Goal: Task Accomplishment & Management: Use online tool/utility

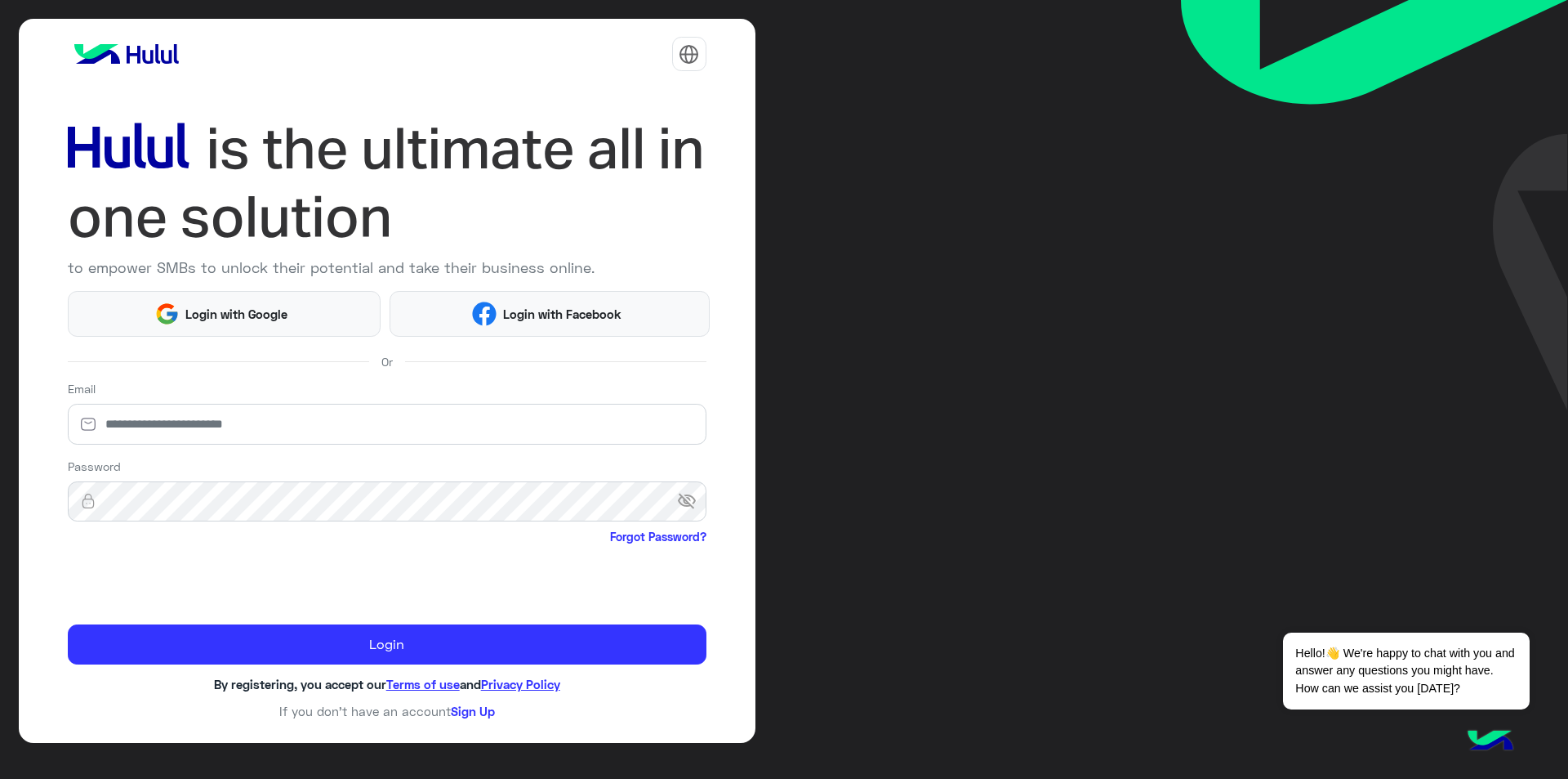
click at [284, 393] on div "Email" at bounding box center [387, 415] width 639 height 71
click at [284, 404] on input "email" at bounding box center [387, 424] width 639 height 41
type input "*"
type input "**********"
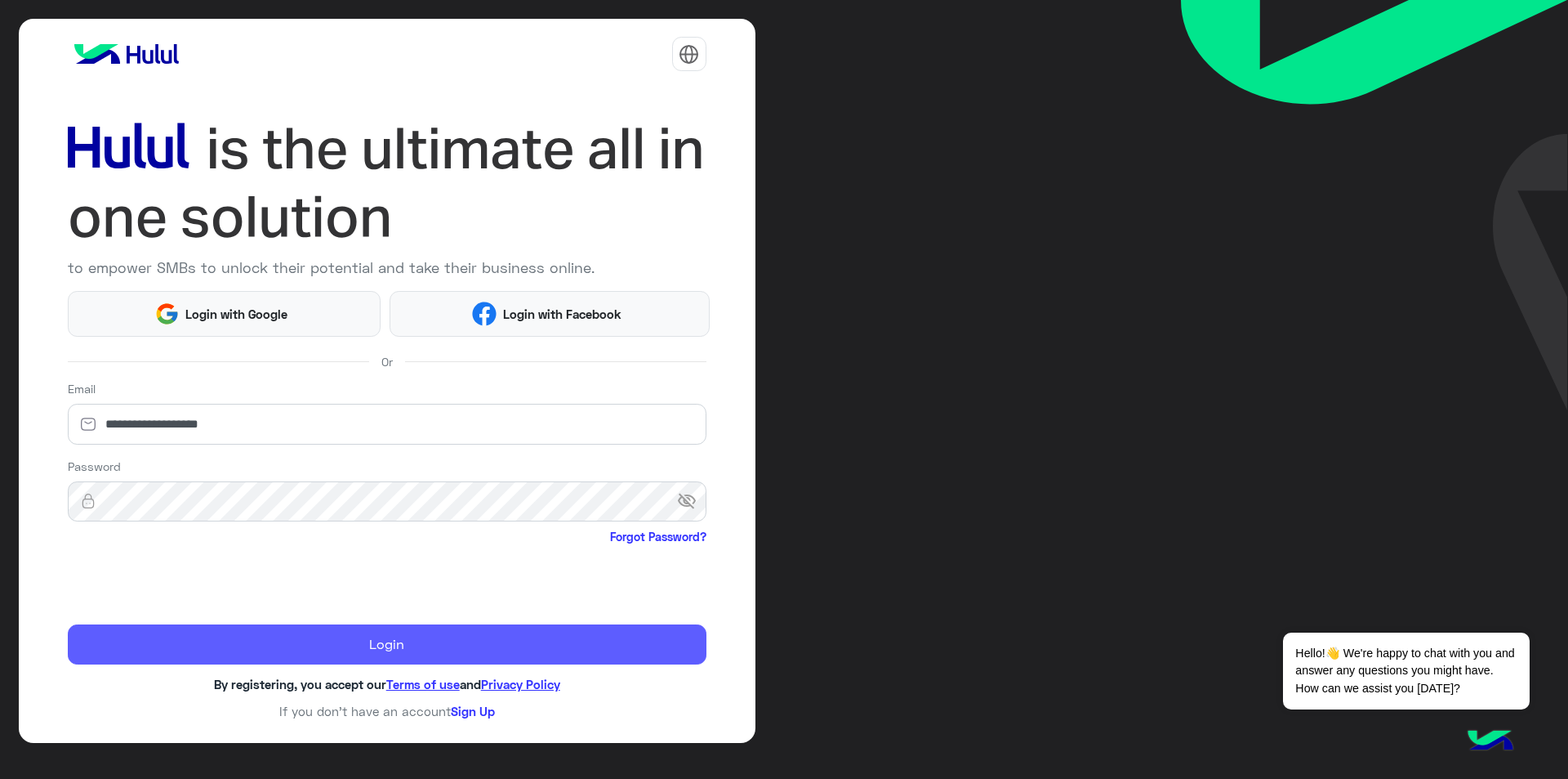
click at [150, 640] on button "Login" at bounding box center [387, 644] width 639 height 41
click at [184, 663] on button "Login" at bounding box center [387, 644] width 639 height 41
click at [184, 645] on button "Login" at bounding box center [387, 644] width 639 height 41
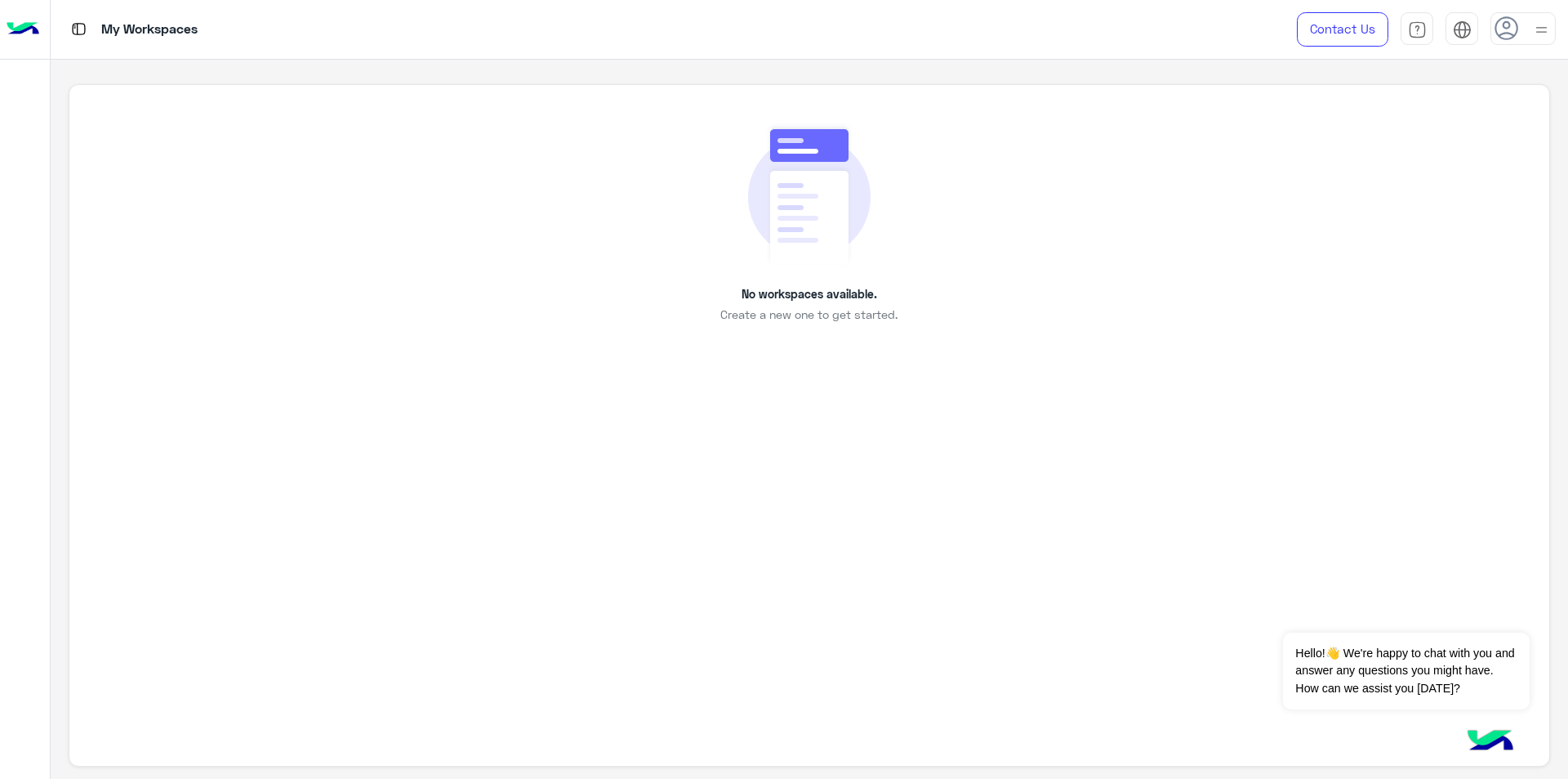
click at [765, 269] on div "No workspaces available. Create a new one to get started." at bounding box center [809, 223] width 1406 height 202
click at [864, 264] on img at bounding box center [810, 195] width 123 height 146
drag, startPoint x: 765, startPoint y: 416, endPoint x: 849, endPoint y: 403, distance: 85.0
click at [765, 416] on div "No workspaces available. Create a new one to get started." at bounding box center [808, 425] width 1480 height 683
click at [1510, 606] on button "Dismiss ✕" at bounding box center [1480, 611] width 98 height 33
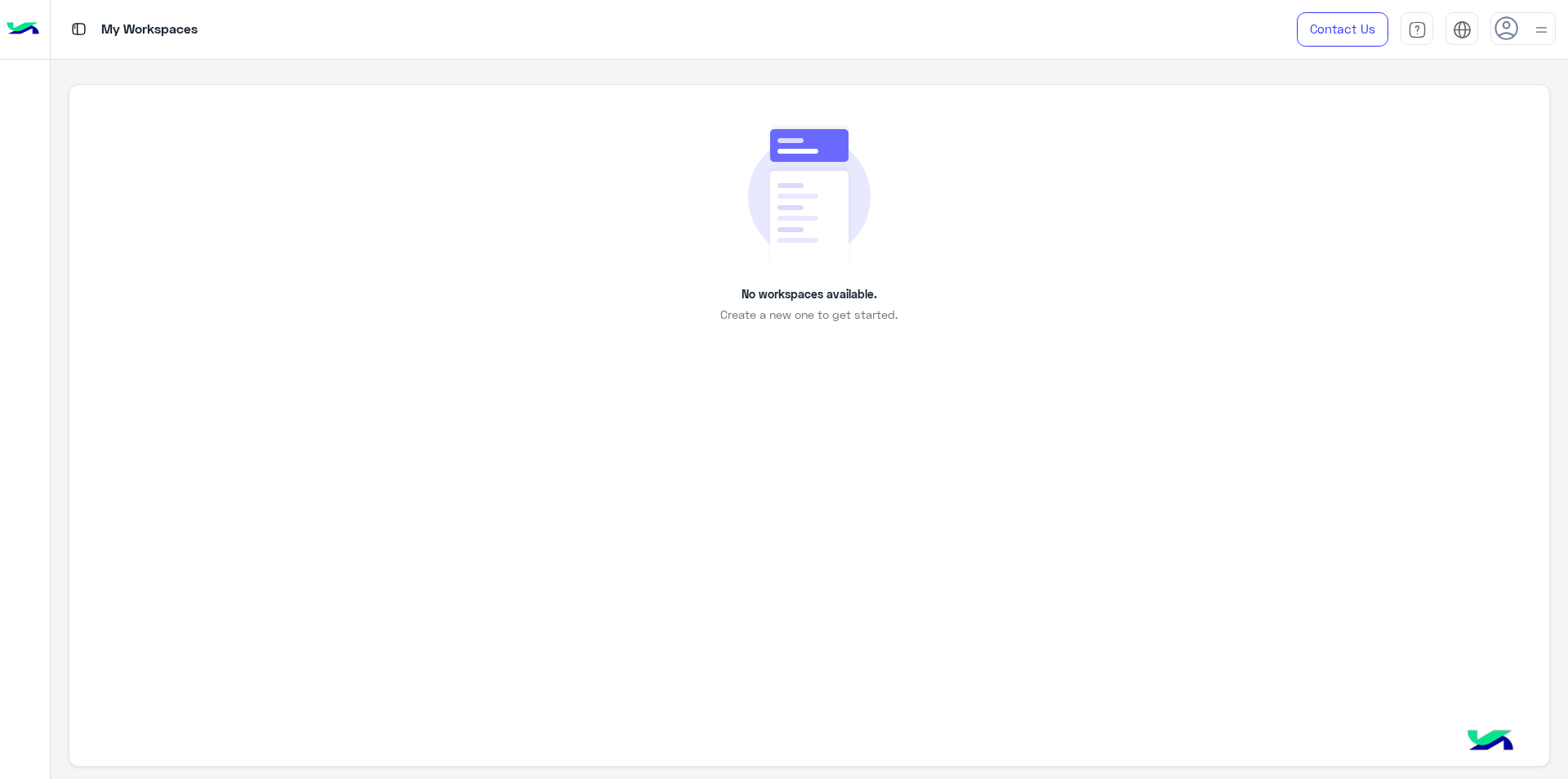
drag, startPoint x: 1144, startPoint y: 376, endPoint x: 897, endPoint y: 337, distance: 250.1
click at [1144, 376] on div "No workspaces available. Create a new one to get started." at bounding box center [808, 425] width 1480 height 683
click at [90, 24] on div "My Workspaces" at bounding box center [556, 29] width 1012 height 59
click at [13, 29] on img at bounding box center [23, 29] width 33 height 35
drag, startPoint x: 651, startPoint y: 437, endPoint x: 95, endPoint y: 329, distance: 566.4
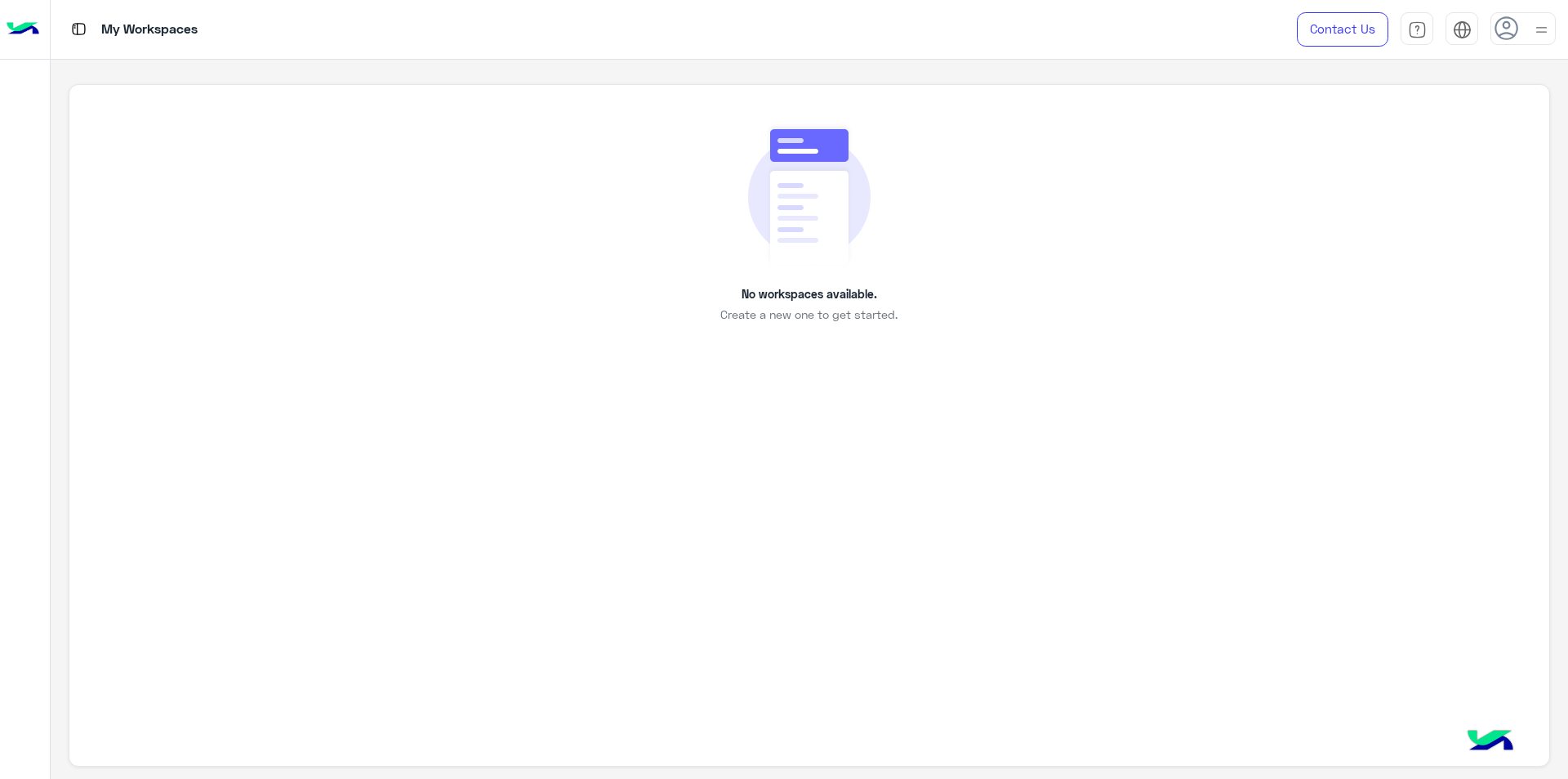
click at [651, 437] on div "No workspaces available. Create a new one to get started." at bounding box center [808, 425] width 1480 height 683
click at [8, 21] on img at bounding box center [23, 29] width 33 height 35
click at [479, 550] on div "No workspaces available. Create a new one to get started." at bounding box center [808, 425] width 1480 height 683
click at [726, 375] on div "No workspaces available. Create a new one to get started." at bounding box center [808, 425] width 1480 height 683
click at [720, 332] on div "No workspaces available. Create a new one to get started." at bounding box center [808, 425] width 1480 height 683
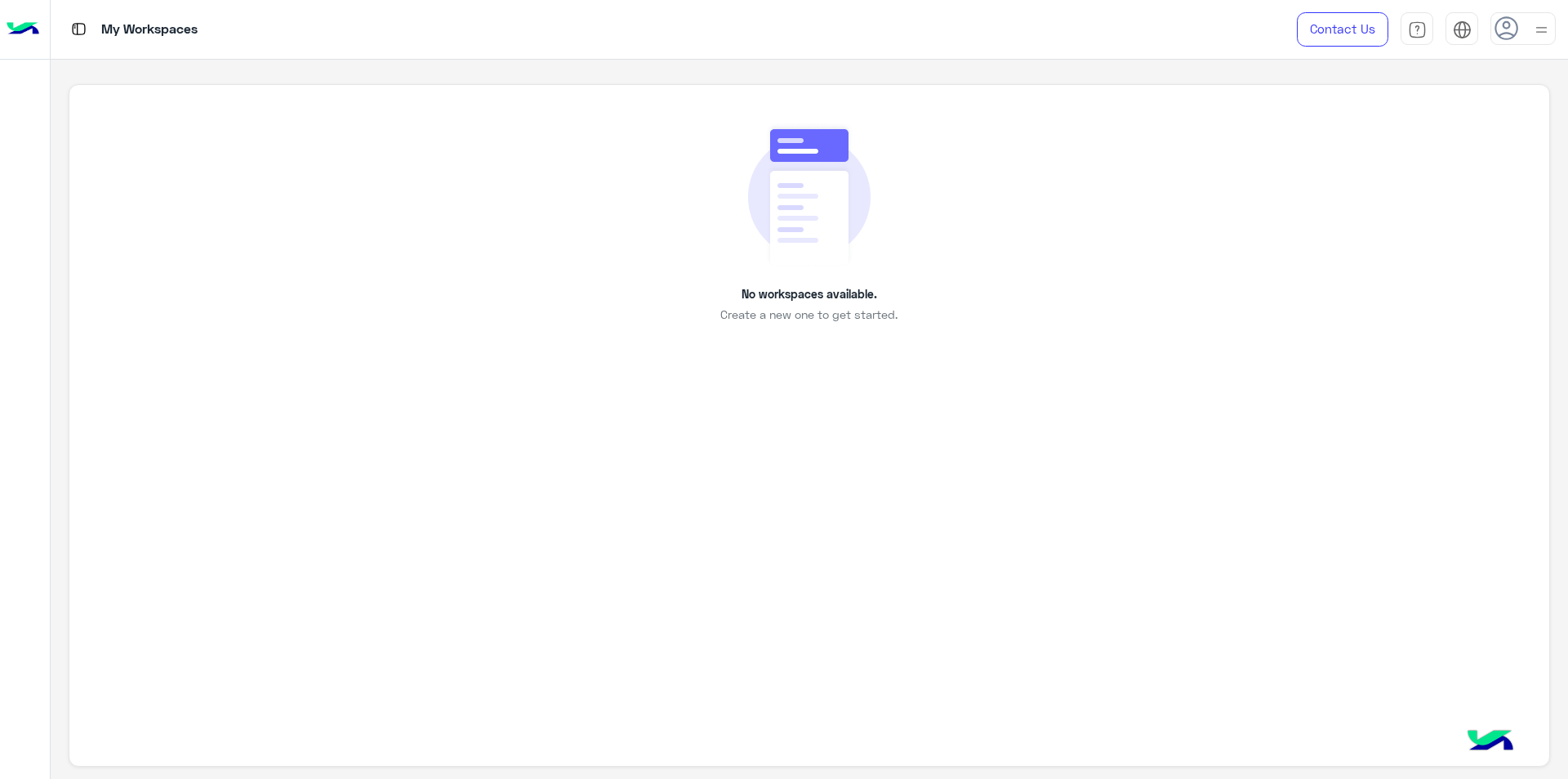
click at [774, 323] on div "No workspaces available. Create a new one to get started." at bounding box center [808, 425] width 1480 height 683
click at [798, 316] on span "Create a new one to get started." at bounding box center [809, 314] width 178 height 17
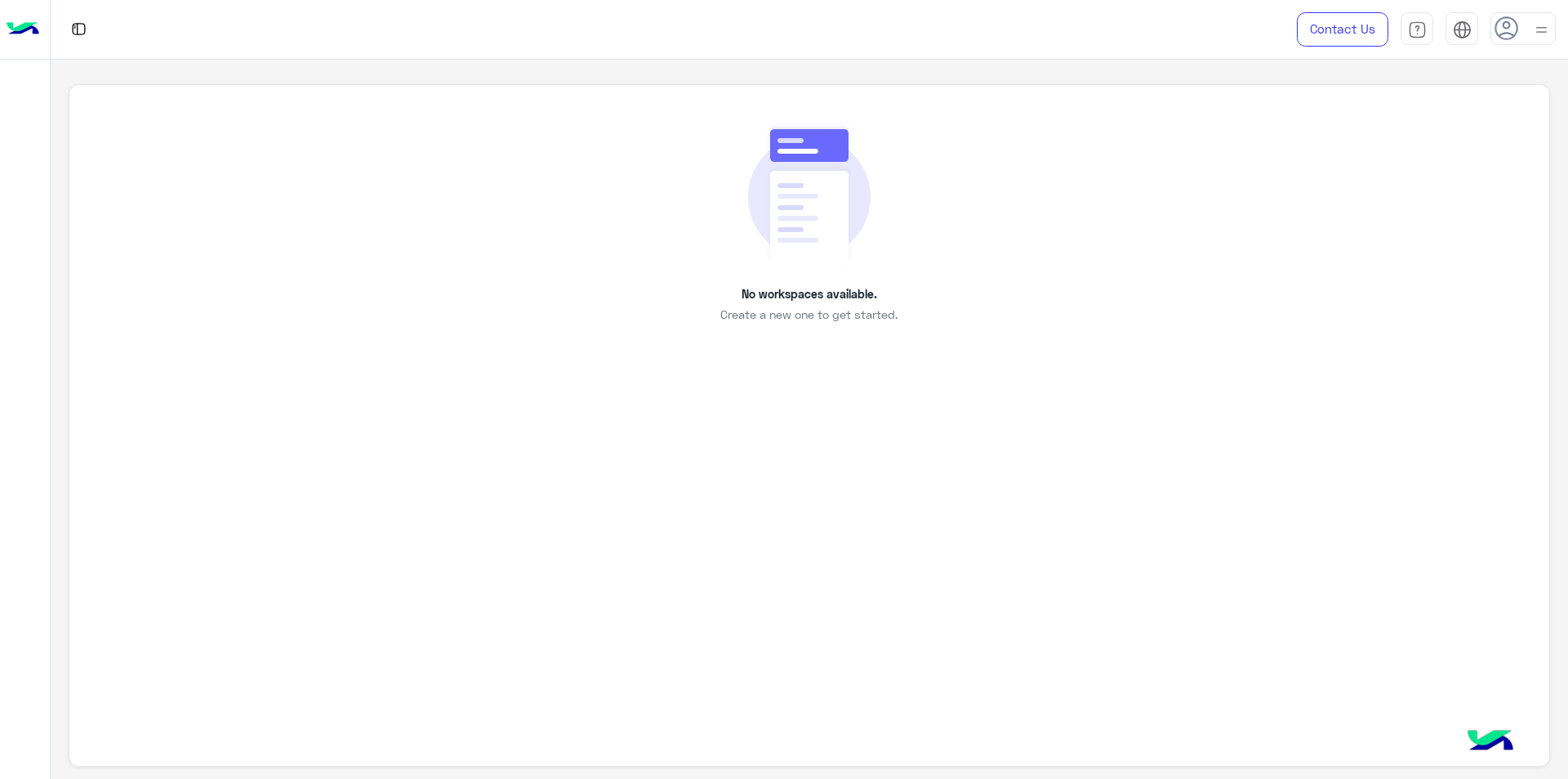
click at [817, 280] on div "No workspaces available. Create a new one to get started." at bounding box center [809, 223] width 1406 height 202
click at [1351, 21] on link "Contact Us" at bounding box center [1342, 29] width 92 height 35
click at [1534, 29] on img at bounding box center [1541, 29] width 20 height 20
click at [1534, 29] on img at bounding box center [1541, 30] width 19 height 19
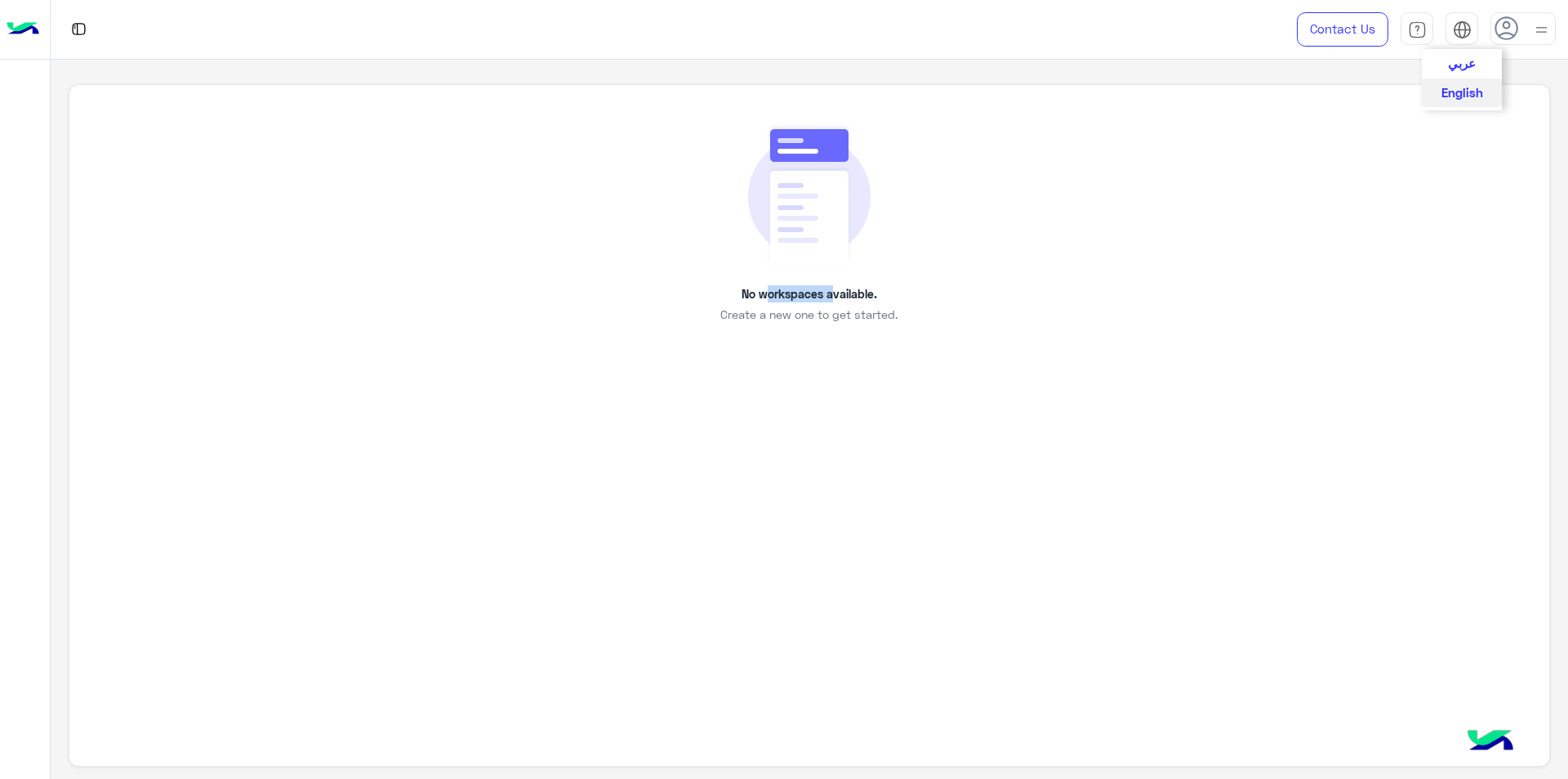
click at [1466, 23] on img at bounding box center [1462, 29] width 19 height 19
click at [1464, 65] on span "عربي" at bounding box center [1461, 61] width 28 height 14
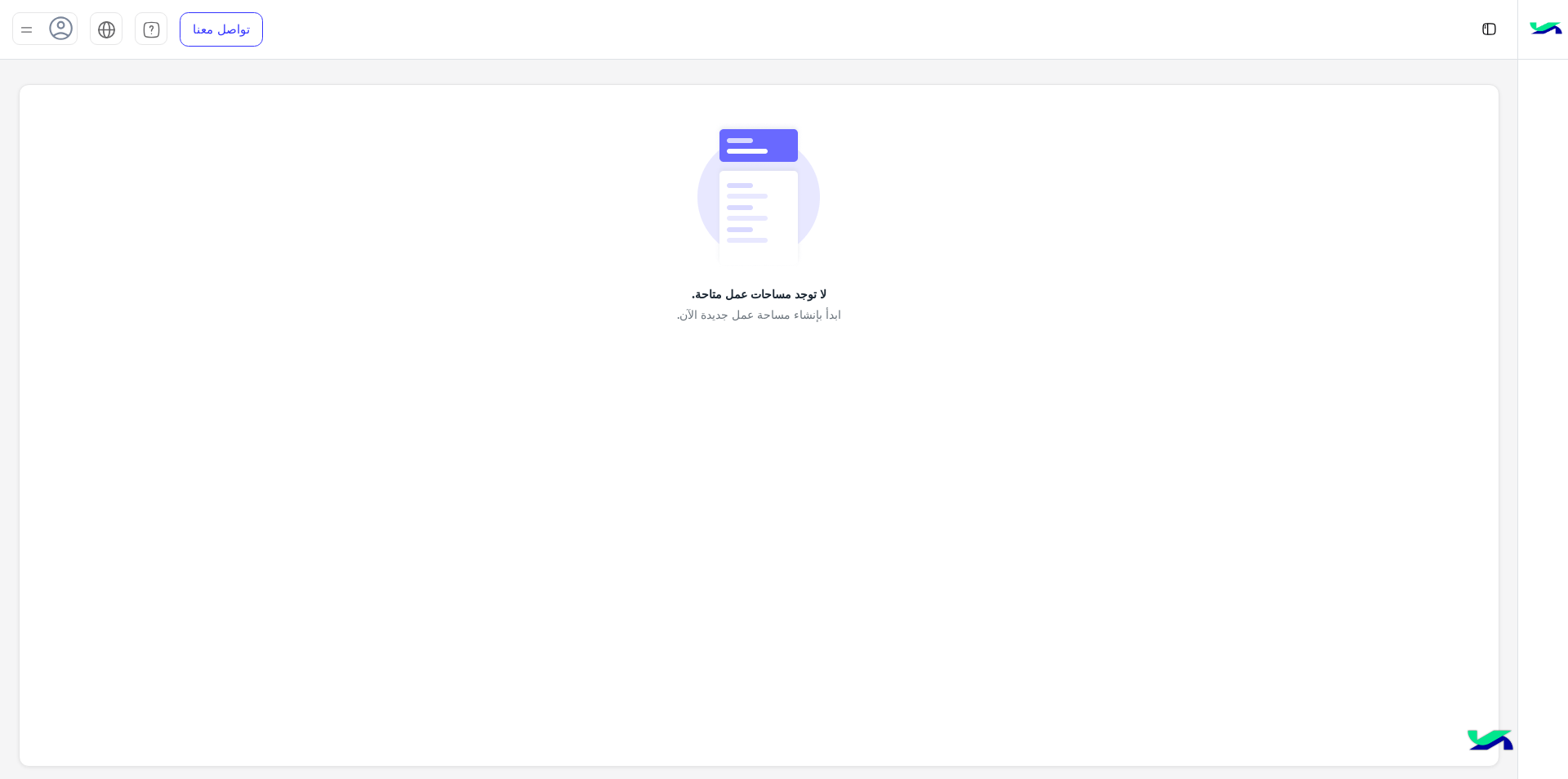
click at [755, 306] on span "ابدأ بإنشاء مساحة عمل جديدة الآن." at bounding box center [758, 314] width 164 height 17
click at [782, 312] on span "ابدأ بإنشاء مساحة عمل جديدة الآن." at bounding box center [758, 314] width 164 height 17
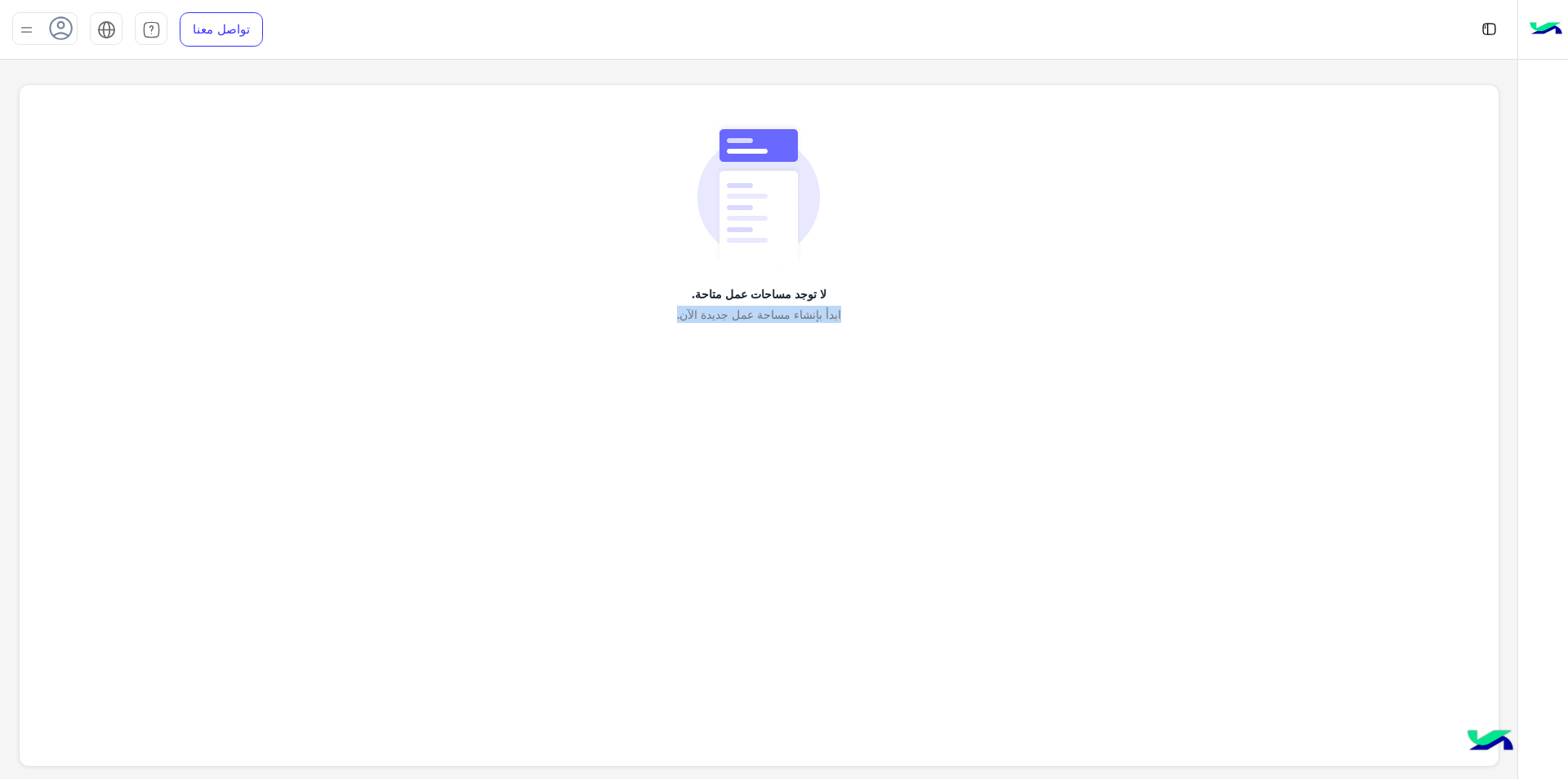
click at [1491, 22] on img at bounding box center [1489, 29] width 20 height 20
click at [1567, 29] on div at bounding box center [1543, 29] width 50 height 60
click at [25, 24] on img at bounding box center [26, 29] width 20 height 20
click at [171, 163] on div "إستبيان" at bounding box center [114, 174] width 203 height 43
click at [850, 337] on div "لا توجد مساحات عمل متاحة. ابدأ بإنشاء مساحة عمل جديدة الآن." at bounding box center [758, 425] width 1480 height 683
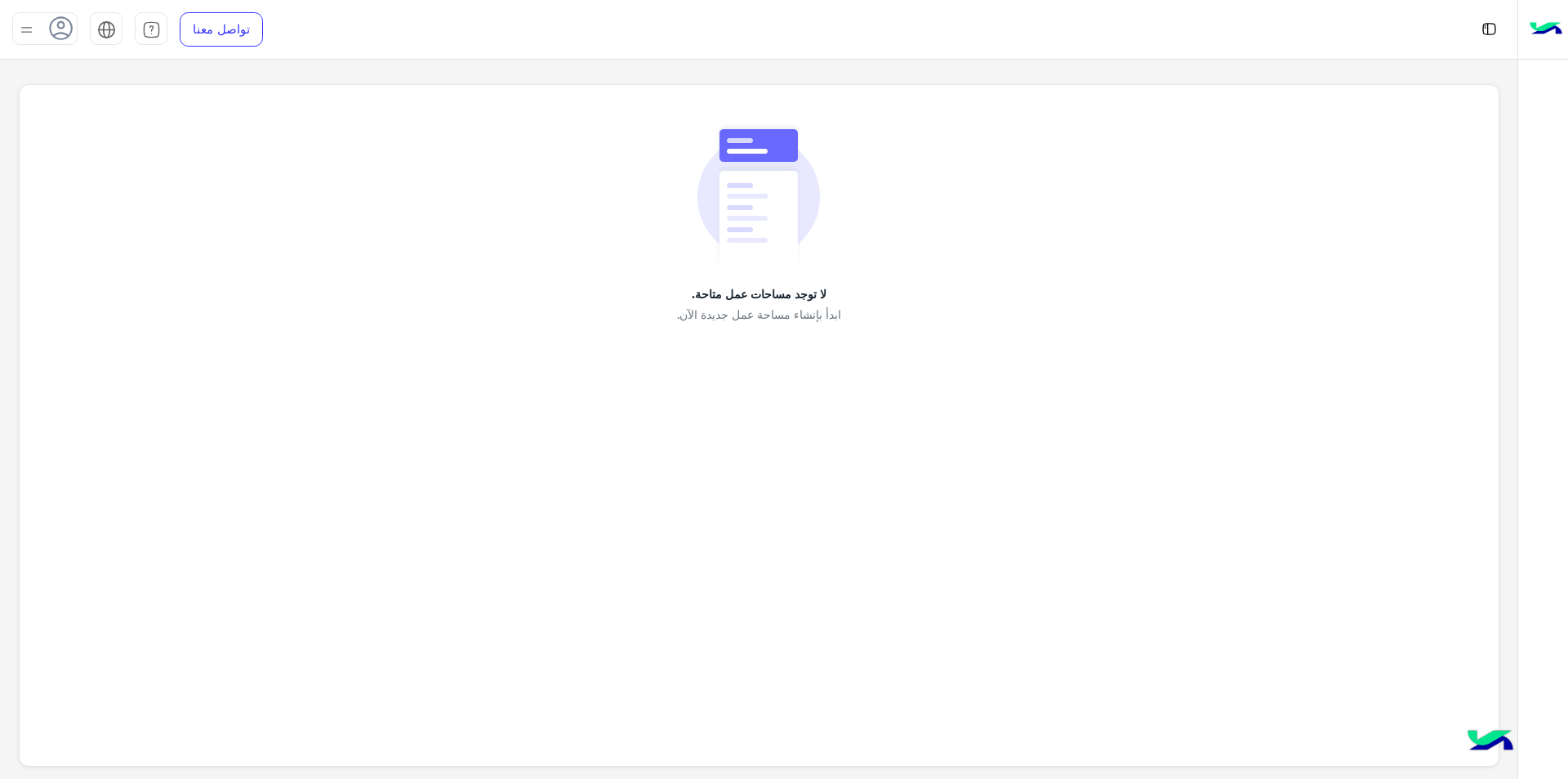
click at [59, 38] on icon at bounding box center [61, 28] width 24 height 24
click at [812, 261] on img at bounding box center [759, 195] width 123 height 146
click at [40, 30] on div at bounding box center [45, 29] width 66 height 33
click at [1121, 271] on div "لا توجد مساحات عمل متاحة. ابدأ بإنشاء مساحة عمل جديدة الآن." at bounding box center [759, 223] width 1406 height 202
click at [1477, 23] on div at bounding box center [1012, 29] width 1012 height 59
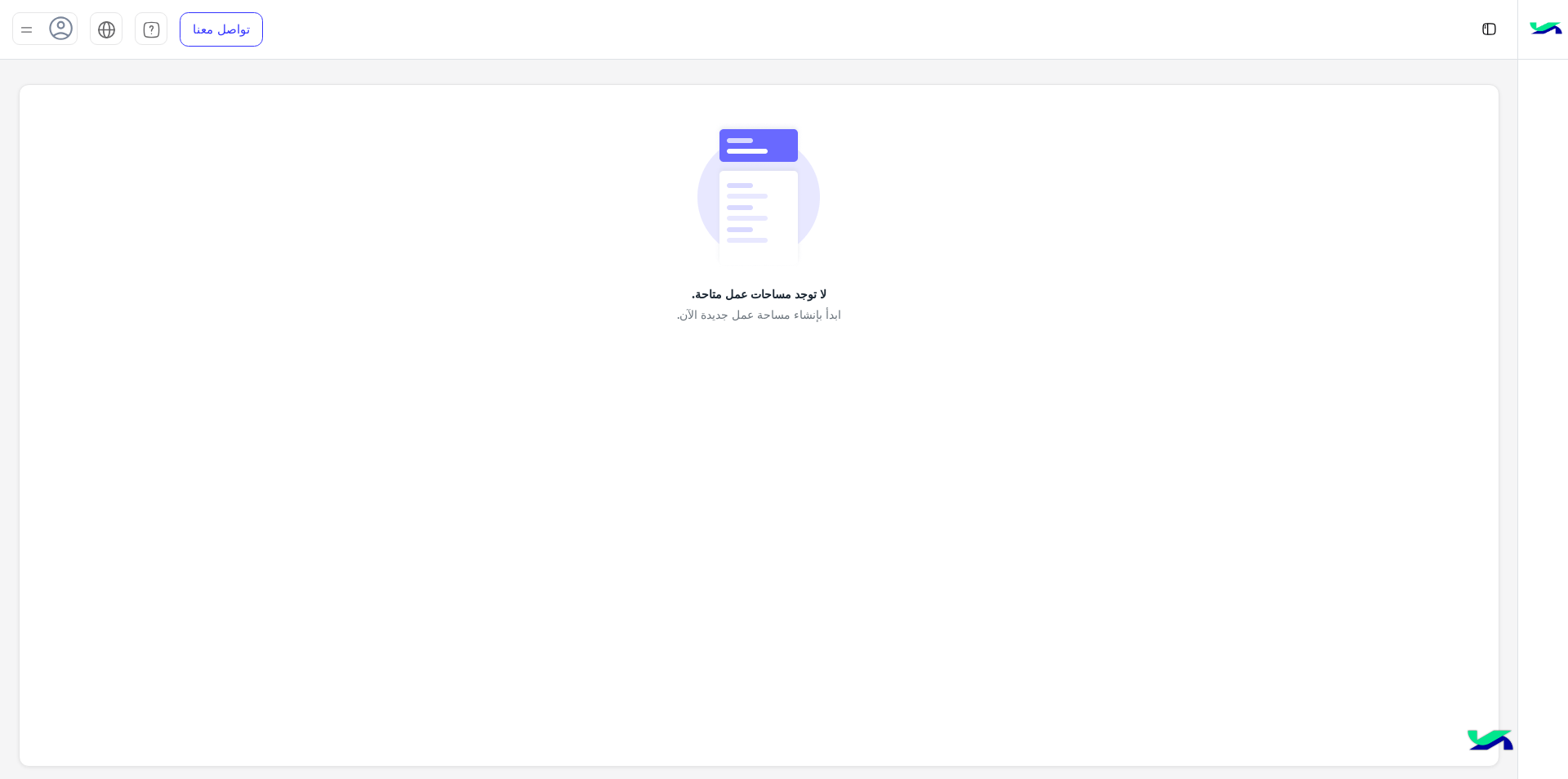
click at [1535, 34] on img at bounding box center [1545, 29] width 33 height 35
click at [105, 61] on span "عربي" at bounding box center [106, 61] width 28 height 14
click at [112, 88] on span "English" at bounding box center [106, 91] width 41 height 14
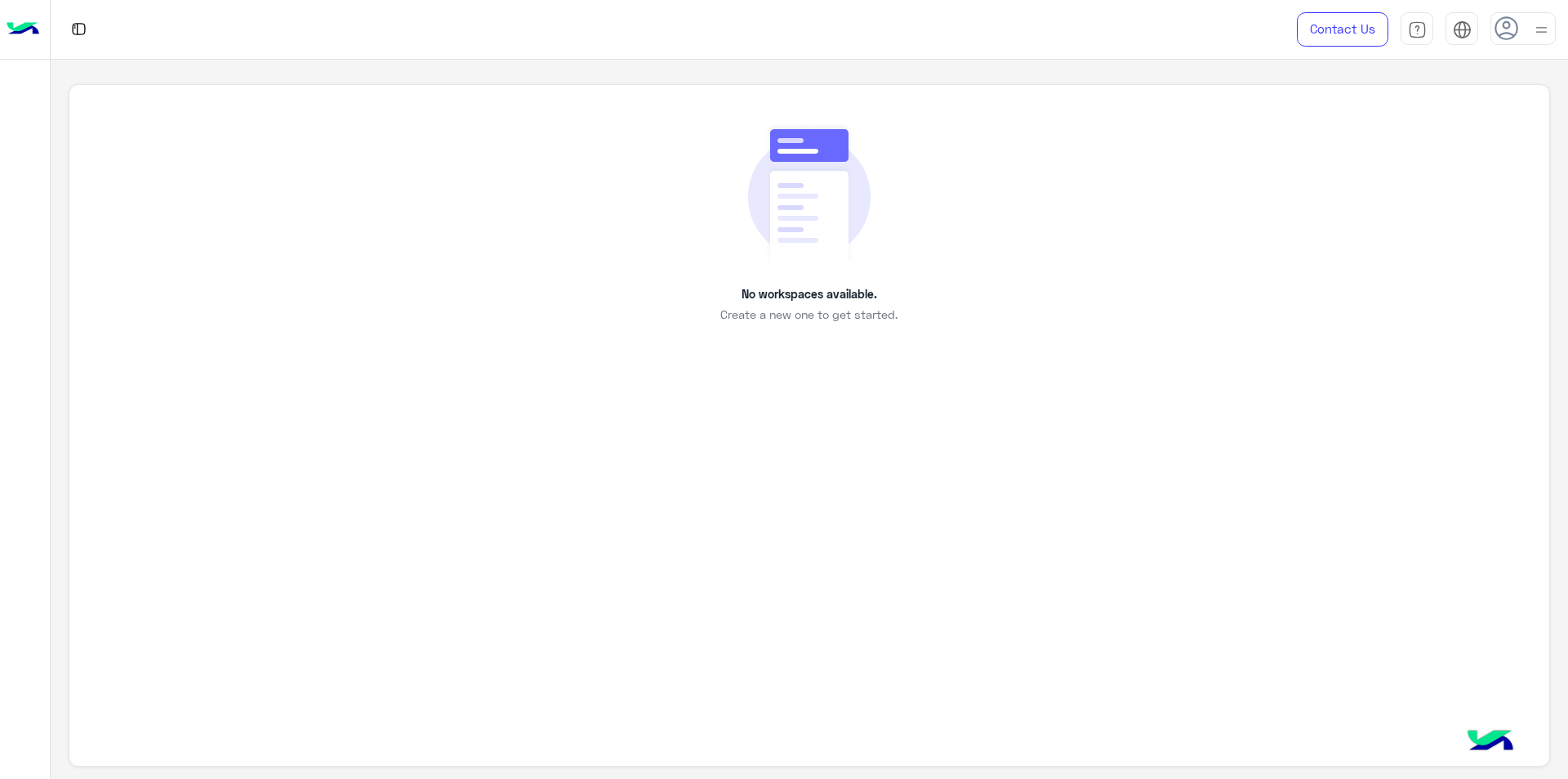
click at [835, 398] on div "No workspaces available. Create a new one to get started." at bounding box center [808, 425] width 1480 height 683
click at [750, 496] on div "No workspaces available. Create a new one to get started." at bounding box center [808, 425] width 1480 height 683
